Goal: Find specific page/section: Find specific page/section

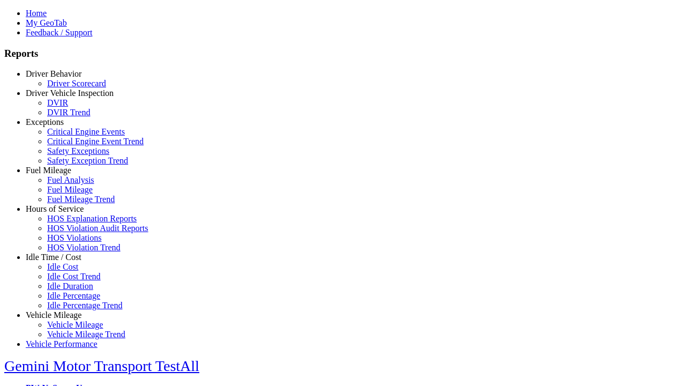
click at [62, 127] on link "Exceptions" at bounding box center [45, 121] width 38 height 9
click at [70, 136] on link "Critical Engine Events" at bounding box center [86, 131] width 78 height 9
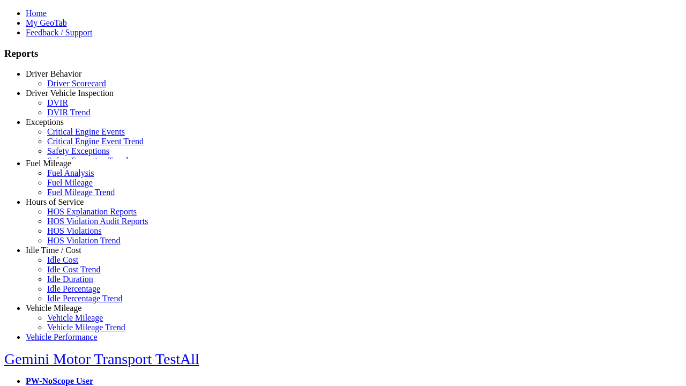
scroll to position [2, 0]
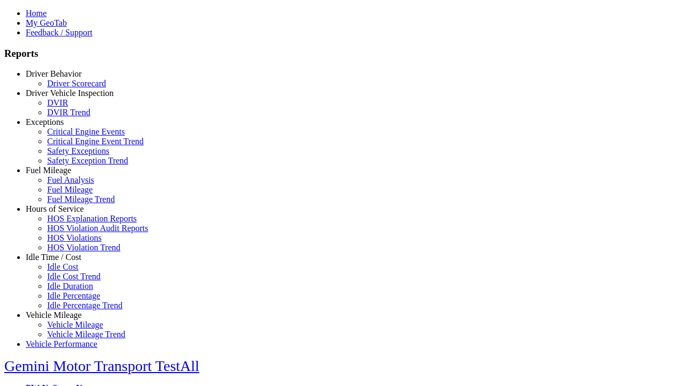
select select
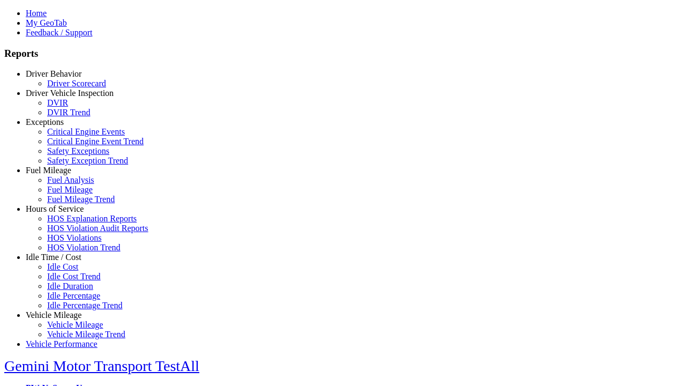
select select
select select "**"
